Goal: Complete application form: Complete application form

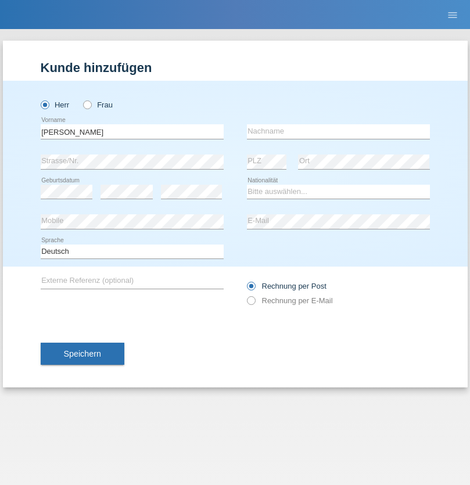
type input "[PERSON_NAME]"
click at [338, 131] on input "text" at bounding box center [338, 131] width 183 height 15
type input "[PERSON_NAME]"
select select "AT"
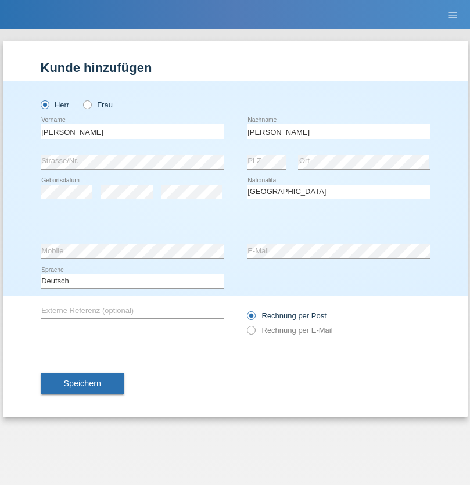
select select "C"
select select "01"
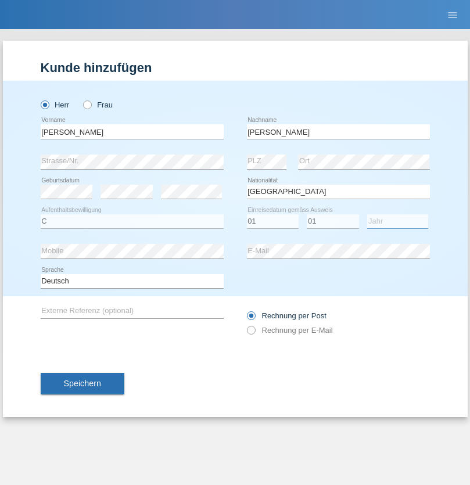
select select "2021"
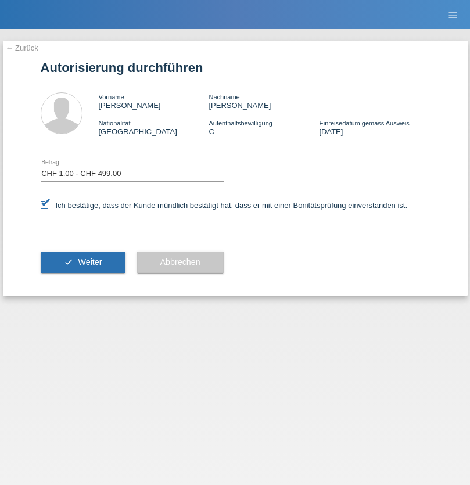
select select "1"
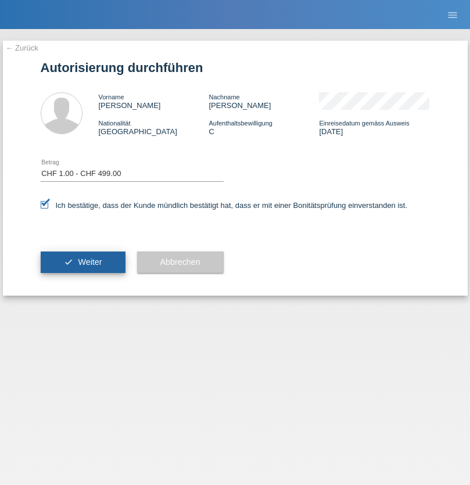
click at [83, 262] on span "Weiter" at bounding box center [90, 261] width 24 height 9
